Goal: Task Accomplishment & Management: Manage account settings

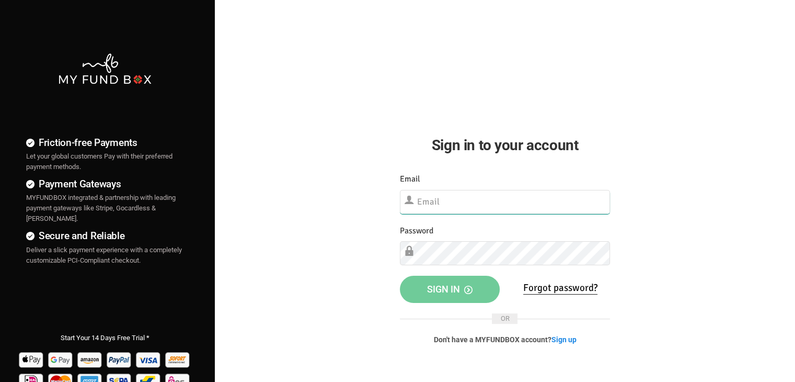
type input "[EMAIL_ADDRESS][DOMAIN_NAME]"
click at [446, 297] on button "Sign in" at bounding box center [450, 289] width 100 height 27
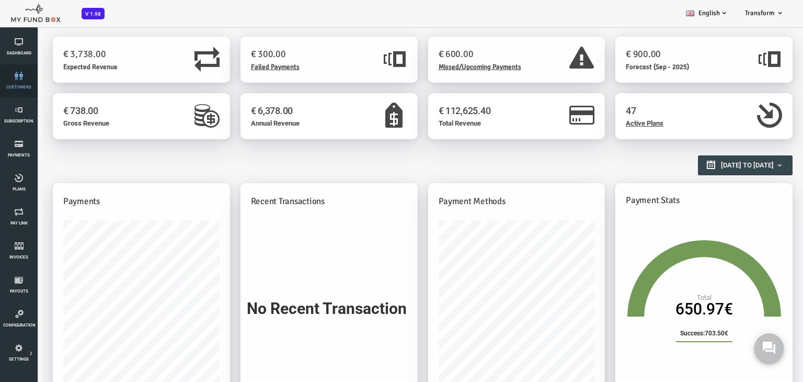
click at [13, 81] on link "customers" at bounding box center [18, 80] width 31 height 33
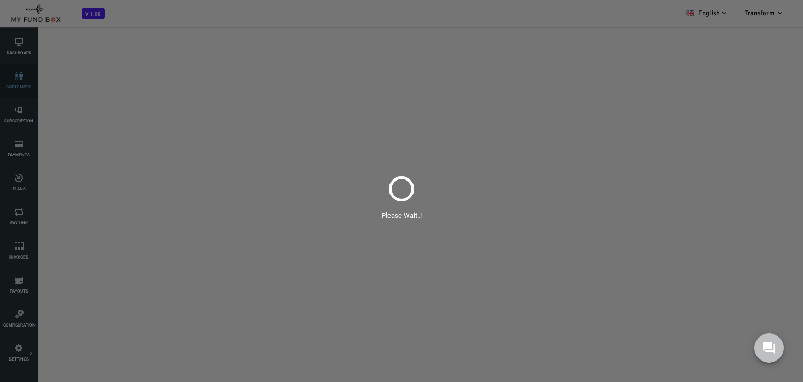
select select "100"
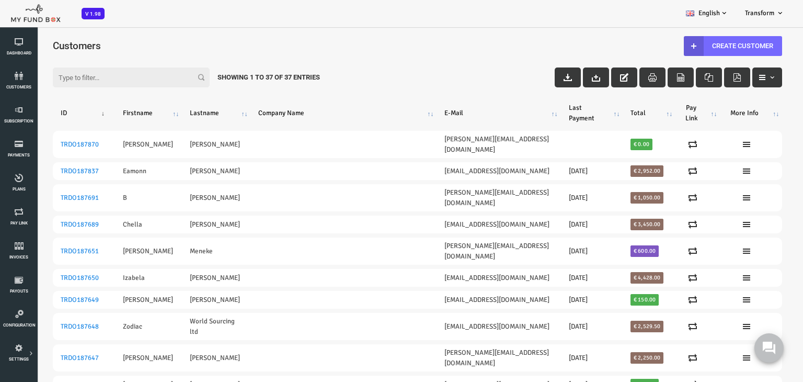
click at [113, 77] on input "Filter:" at bounding box center [99, 77] width 157 height 20
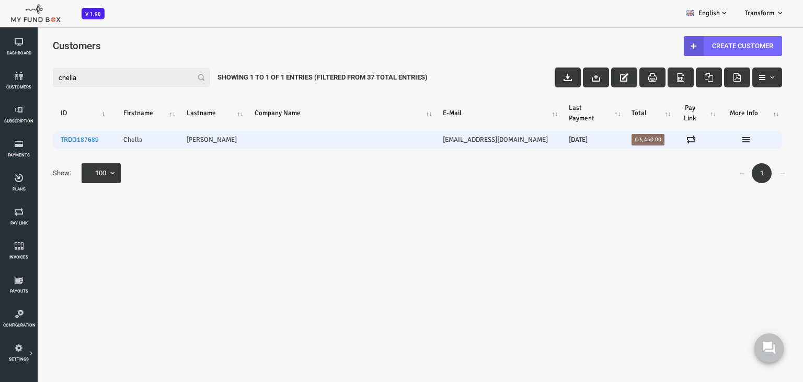
type input "chella"
click at [416, 138] on td "[EMAIL_ADDRESS][DOMAIN_NAME]" at bounding box center [466, 140] width 126 height 18
click at [158, 141] on td "[PERSON_NAME]" at bounding box center [181, 140] width 68 height 18
click at [711, 139] on icon at bounding box center [714, 139] width 8 height 8
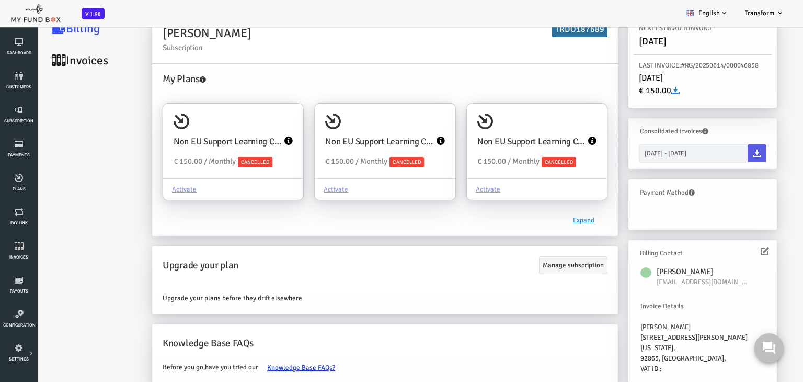
scroll to position [65, 0]
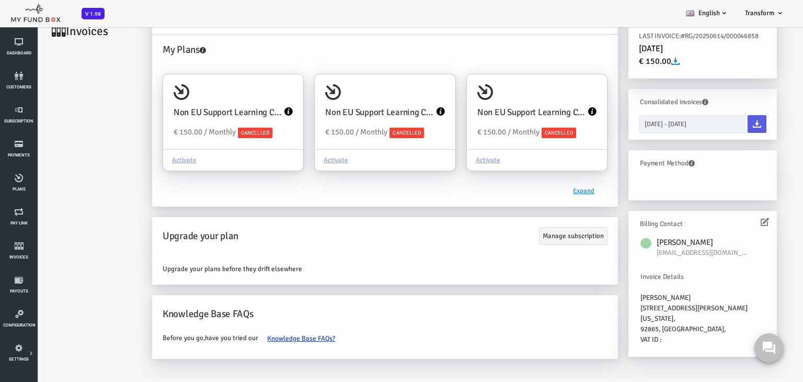
click at [638, 277] on div "Invoice Details" at bounding box center [671, 276] width 124 height 10
click at [611, 243] on img at bounding box center [614, 243] width 11 height 10
click at [729, 222] on icon at bounding box center [733, 222] width 8 height 8
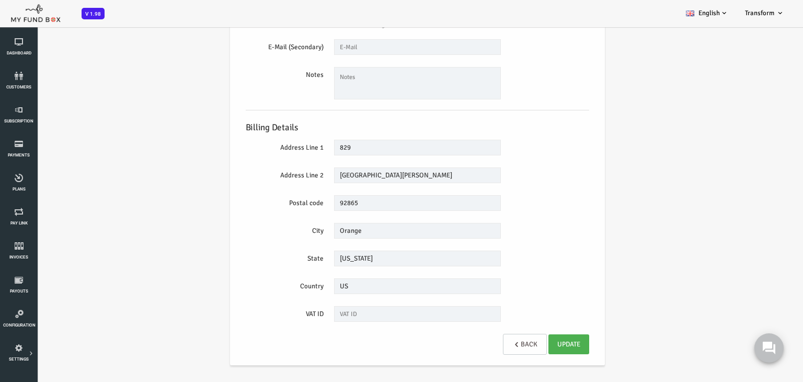
scroll to position [168, 0]
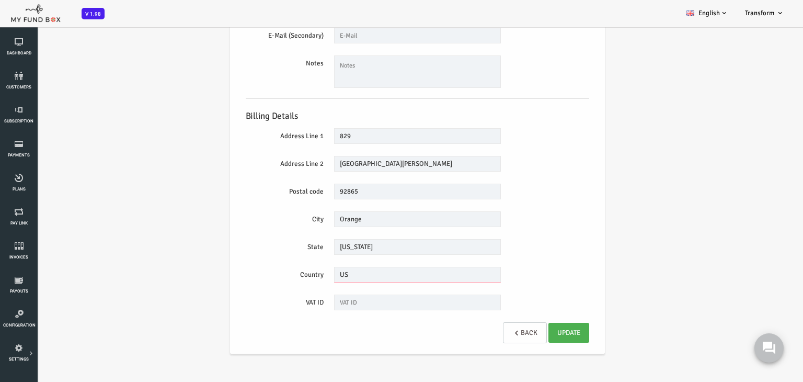
drag, startPoint x: 322, startPoint y: 279, endPoint x: 318, endPoint y: 171, distance: 108.3
click at [318, 171] on div "Billing Contact Name * Chella Description allows upto maximum of 255 characters…" at bounding box center [385, 114] width 365 height 480
